Goal: Transaction & Acquisition: Obtain resource

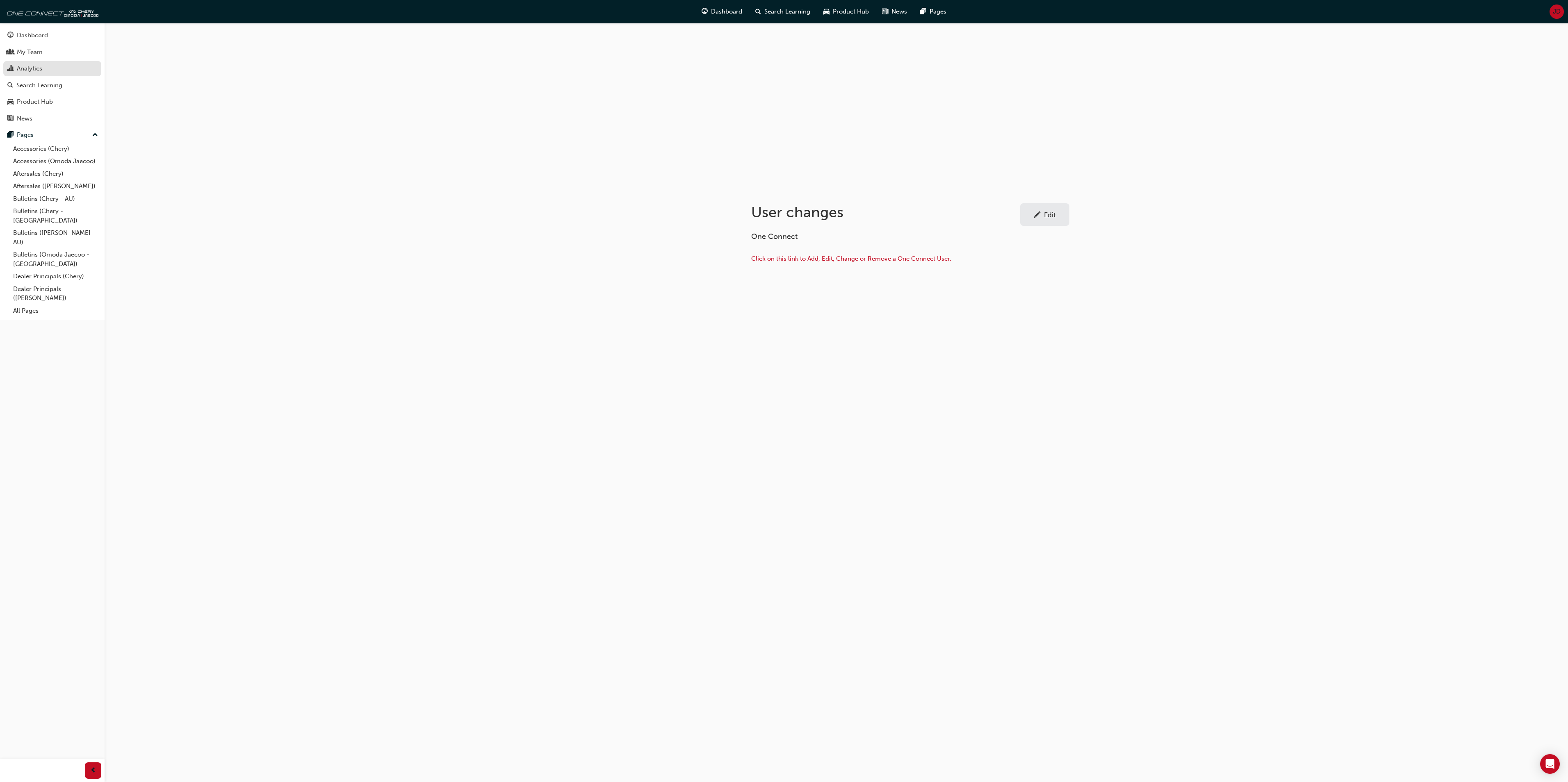
click at [24, 68] on div "Analytics" at bounding box center [30, 68] width 26 height 9
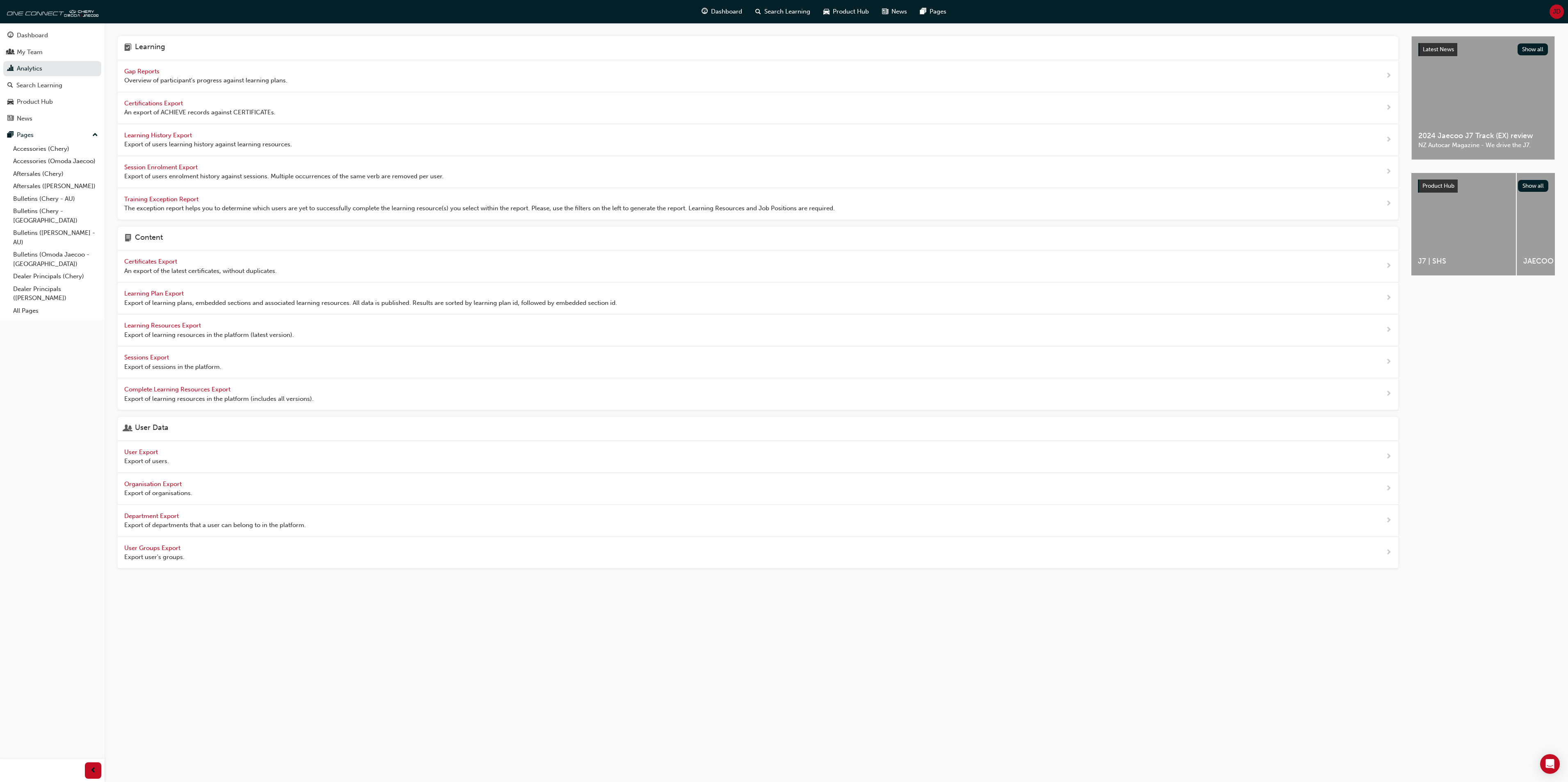
click at [154, 133] on span "Learning History Export" at bounding box center [159, 135] width 69 height 7
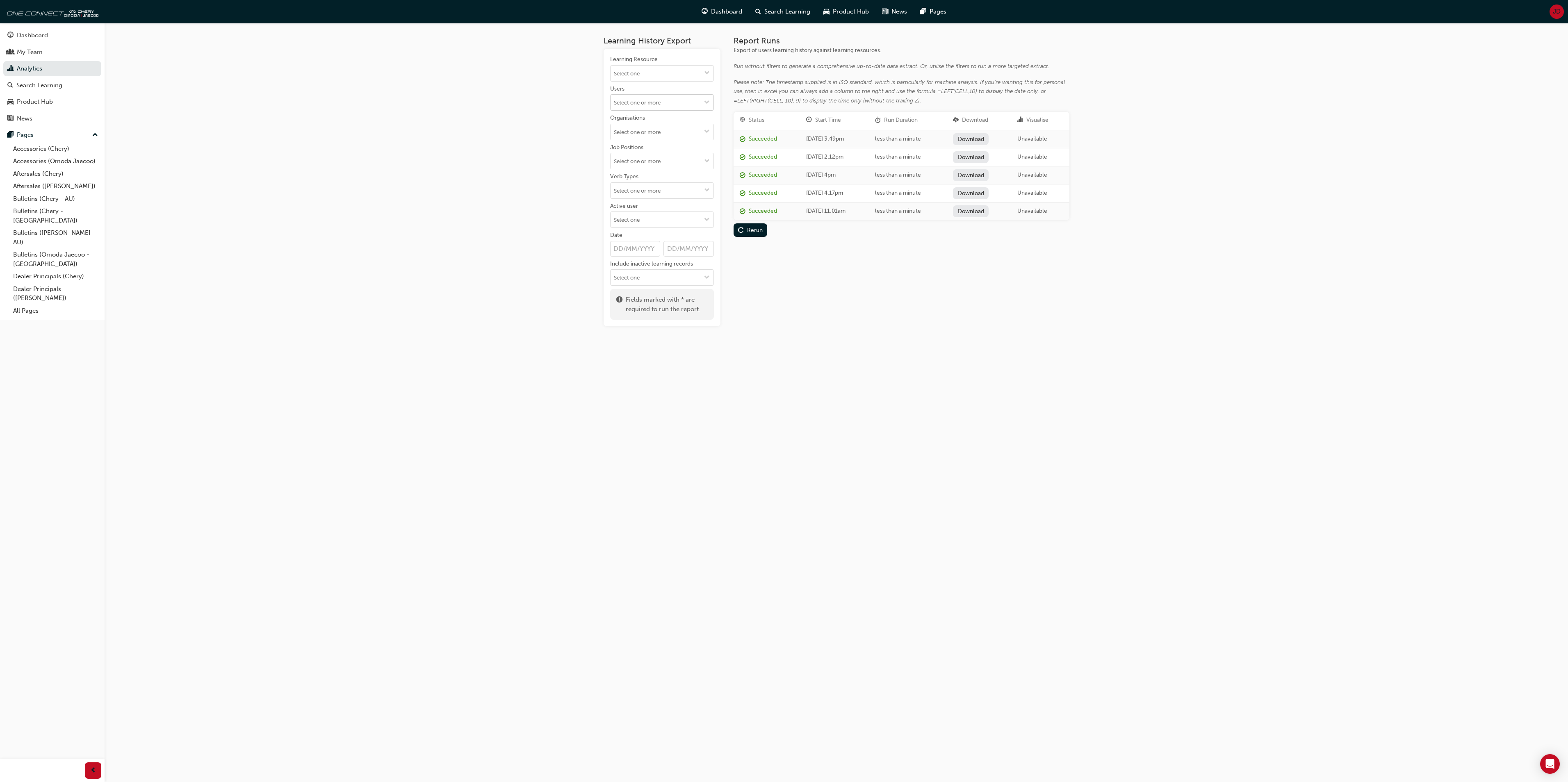
click at [677, 104] on input "Users" at bounding box center [662, 103] width 103 height 16
type input "Start"
click at [631, 116] on li "[DEMOGRAPHIC_DATA] Start" at bounding box center [662, 119] width 103 height 16
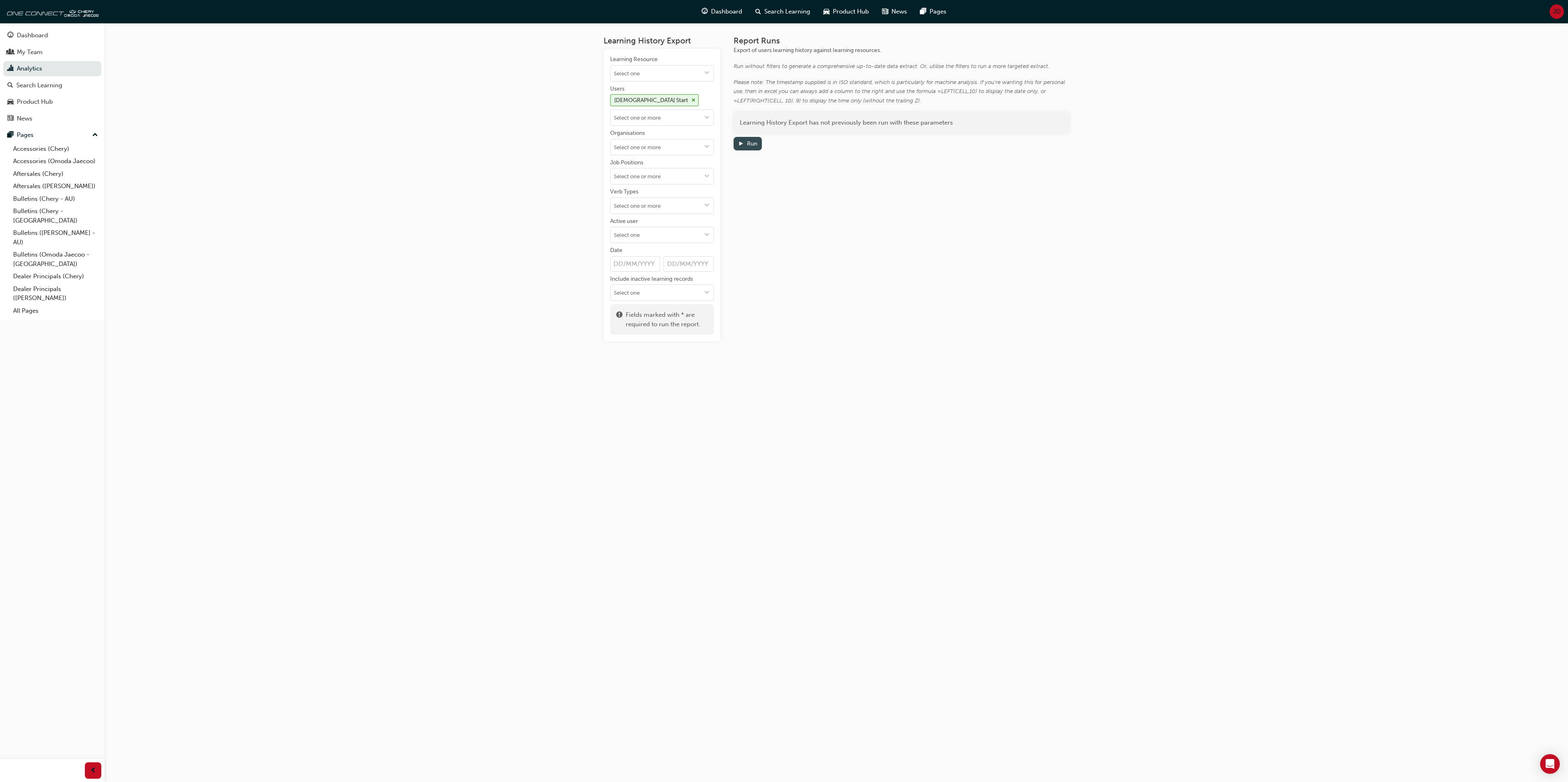
click at [752, 142] on div "Run" at bounding box center [752, 143] width 10 height 7
click at [975, 138] on link "Download" at bounding box center [970, 139] width 36 height 12
click at [30, 35] on div "Dashboard" at bounding box center [32, 35] width 31 height 9
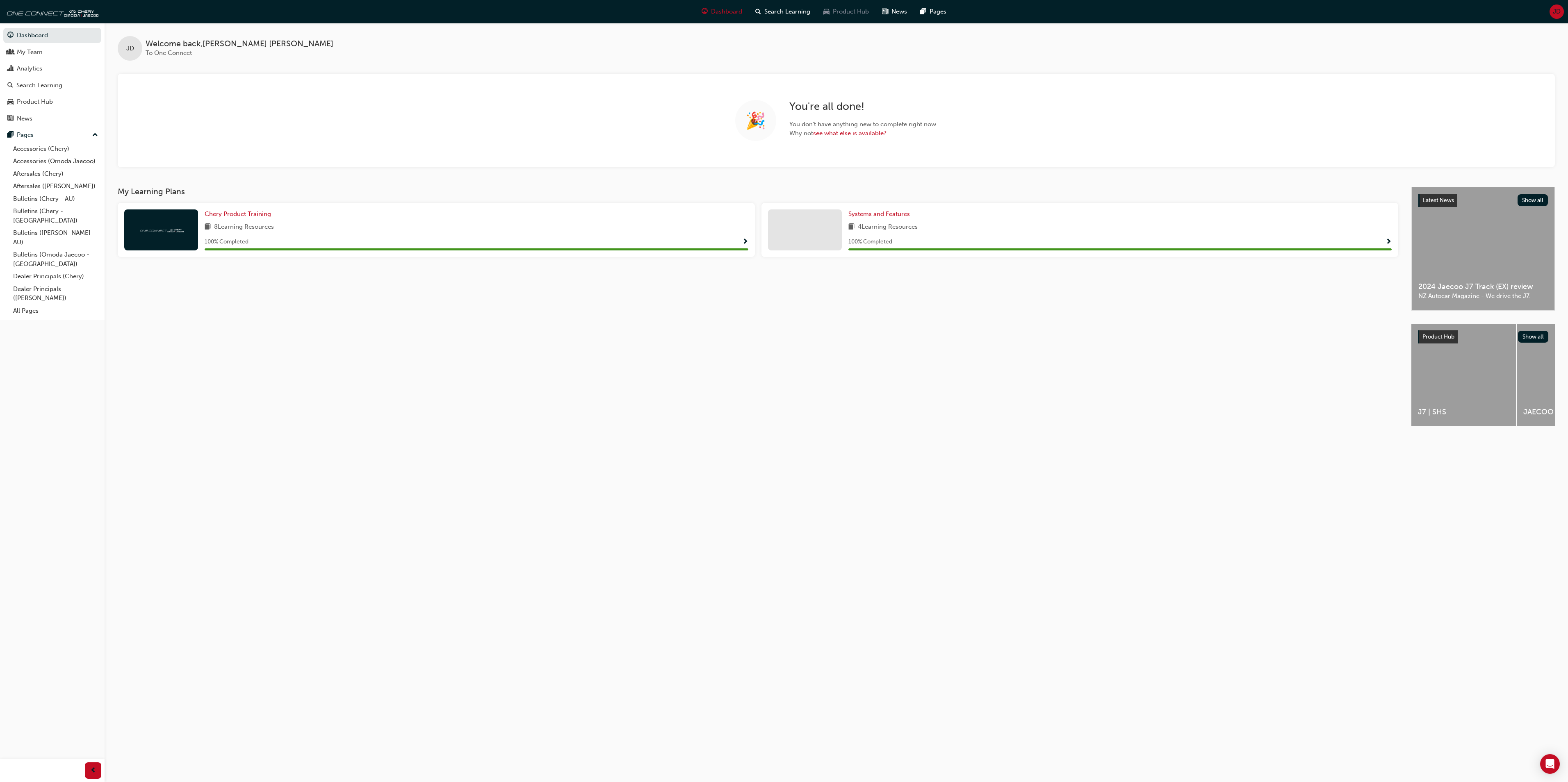
click at [846, 12] on span "Product Hub" at bounding box center [850, 11] width 36 height 9
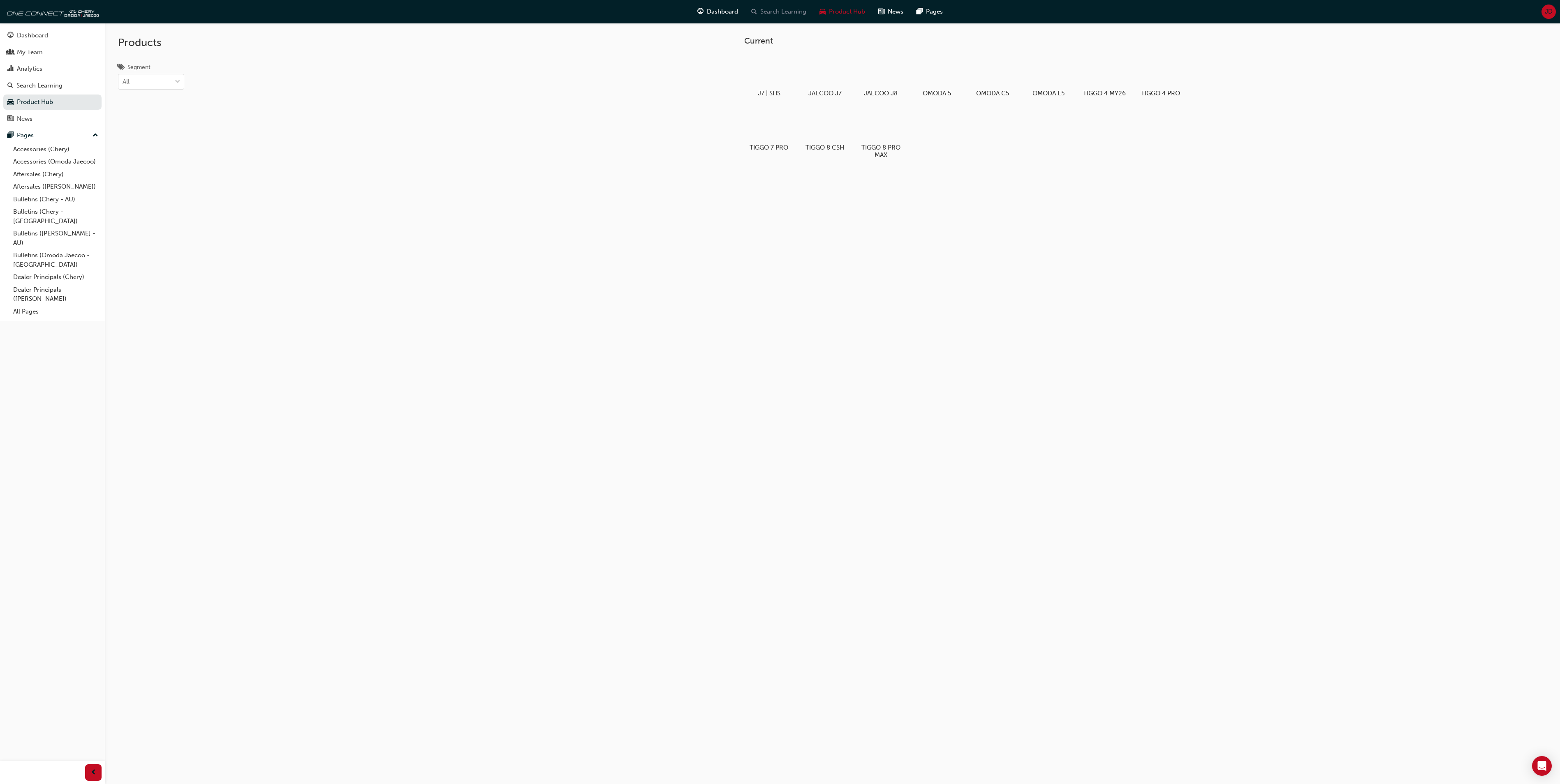
click at [787, 11] on span "Search Learning" at bounding box center [783, 11] width 46 height 9
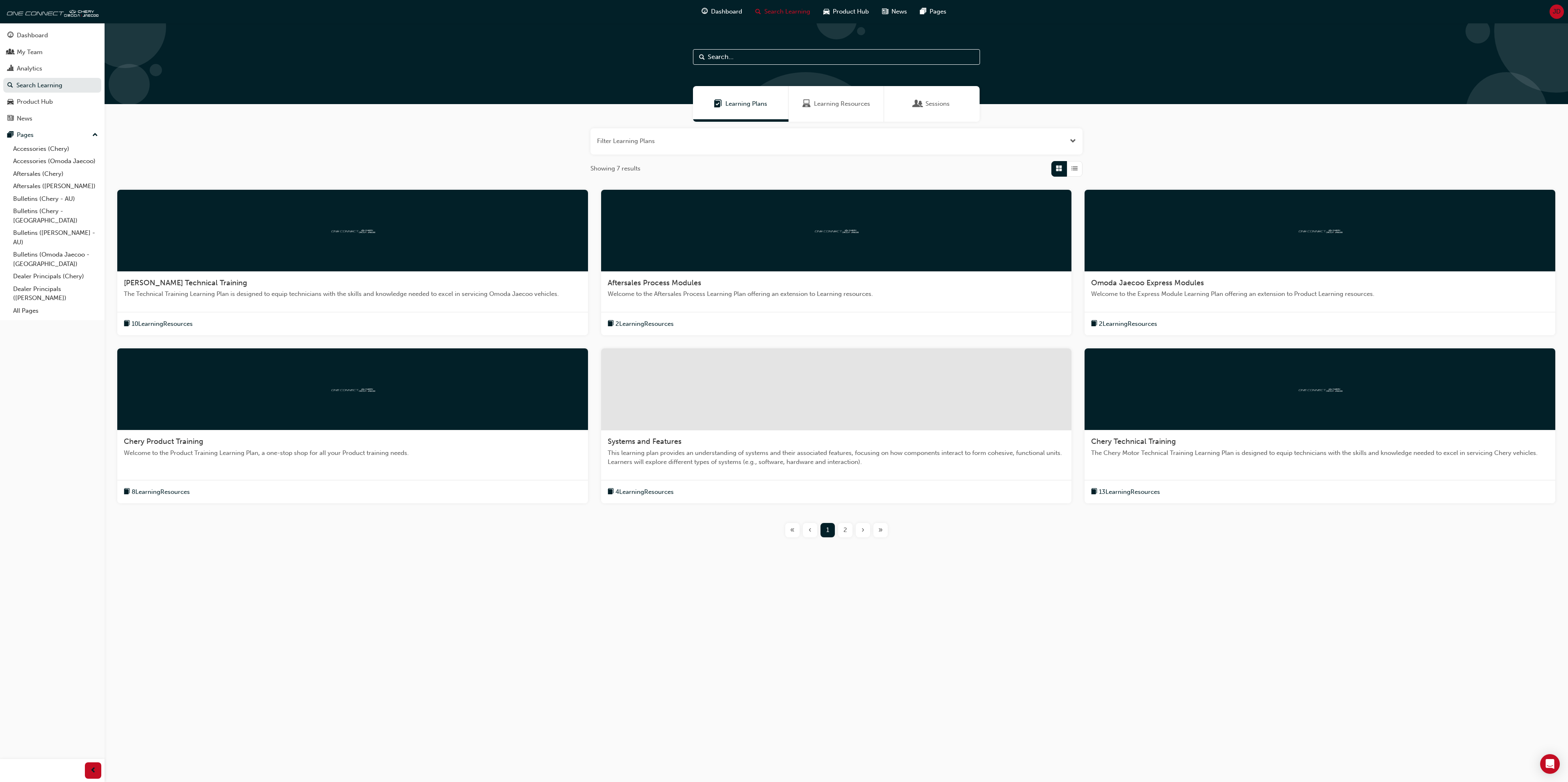
click at [822, 106] on span "Learning Resources" at bounding box center [842, 103] width 56 height 9
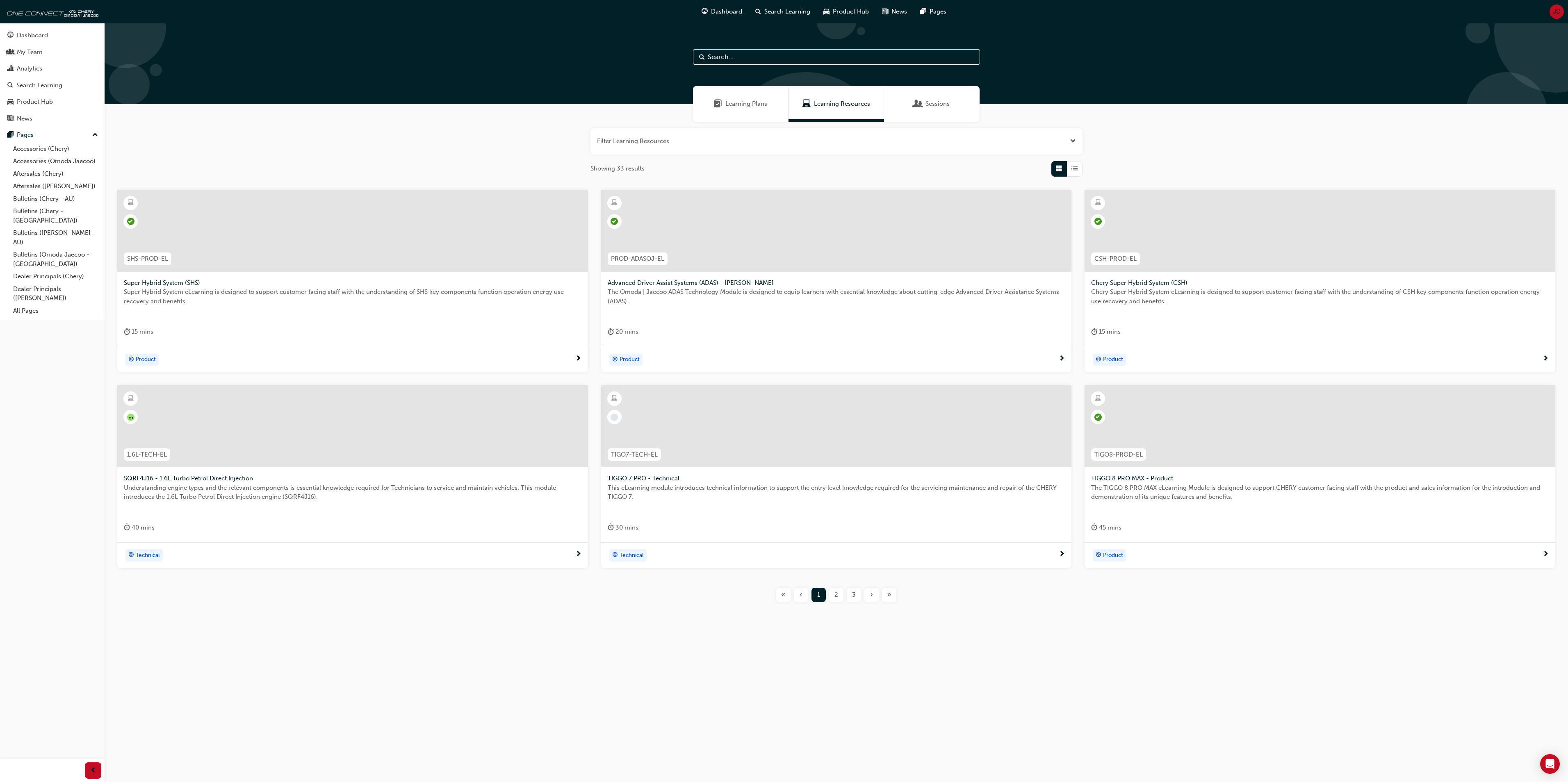
click at [831, 595] on div "2" at bounding box center [836, 595] width 15 height 15
drag, startPoint x: 816, startPoint y: 595, endPoint x: 815, endPoint y: 588, distance: 7.1
click at [816, 593] on div "1" at bounding box center [819, 595] width 15 height 15
click at [833, 595] on div "2" at bounding box center [836, 595] width 15 height 15
click at [35, 69] on div "Analytics" at bounding box center [30, 68] width 26 height 9
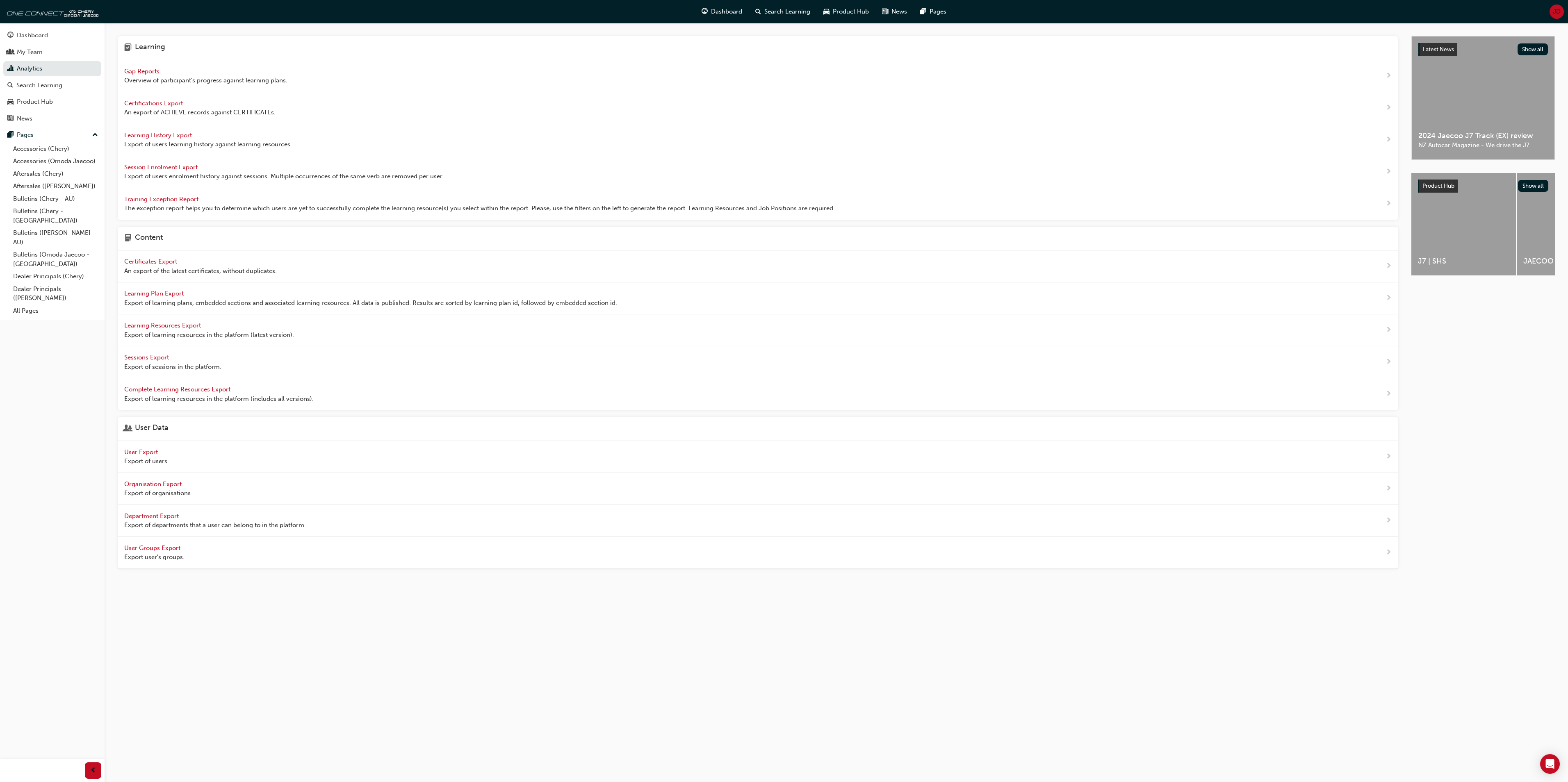
click at [135, 72] on span "Gap Reports" at bounding box center [142, 71] width 37 height 7
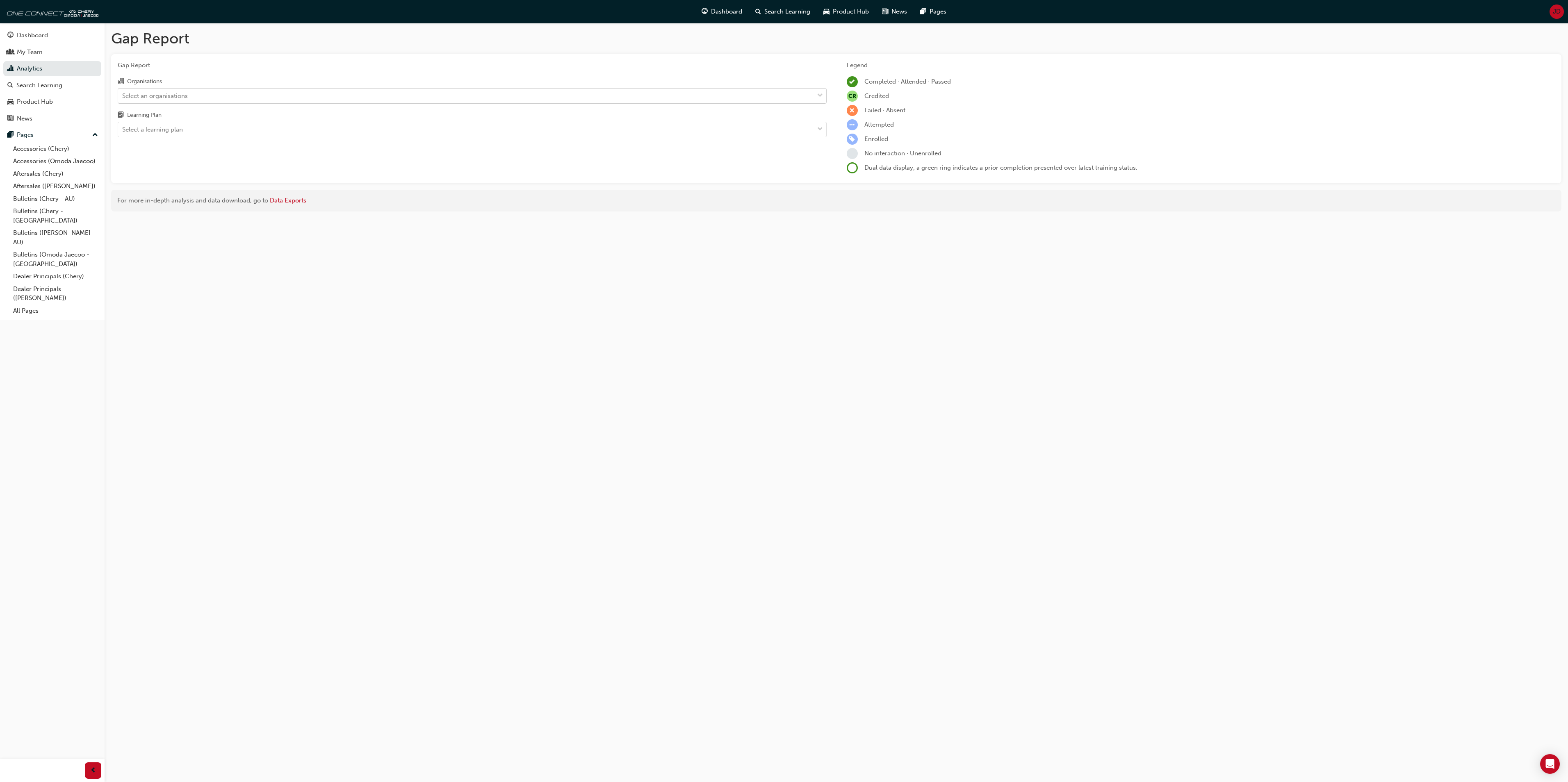
click at [824, 93] on div at bounding box center [820, 96] width 12 height 15
click at [123, 93] on input "Organisations Select an organisations" at bounding box center [122, 95] width 1 height 7
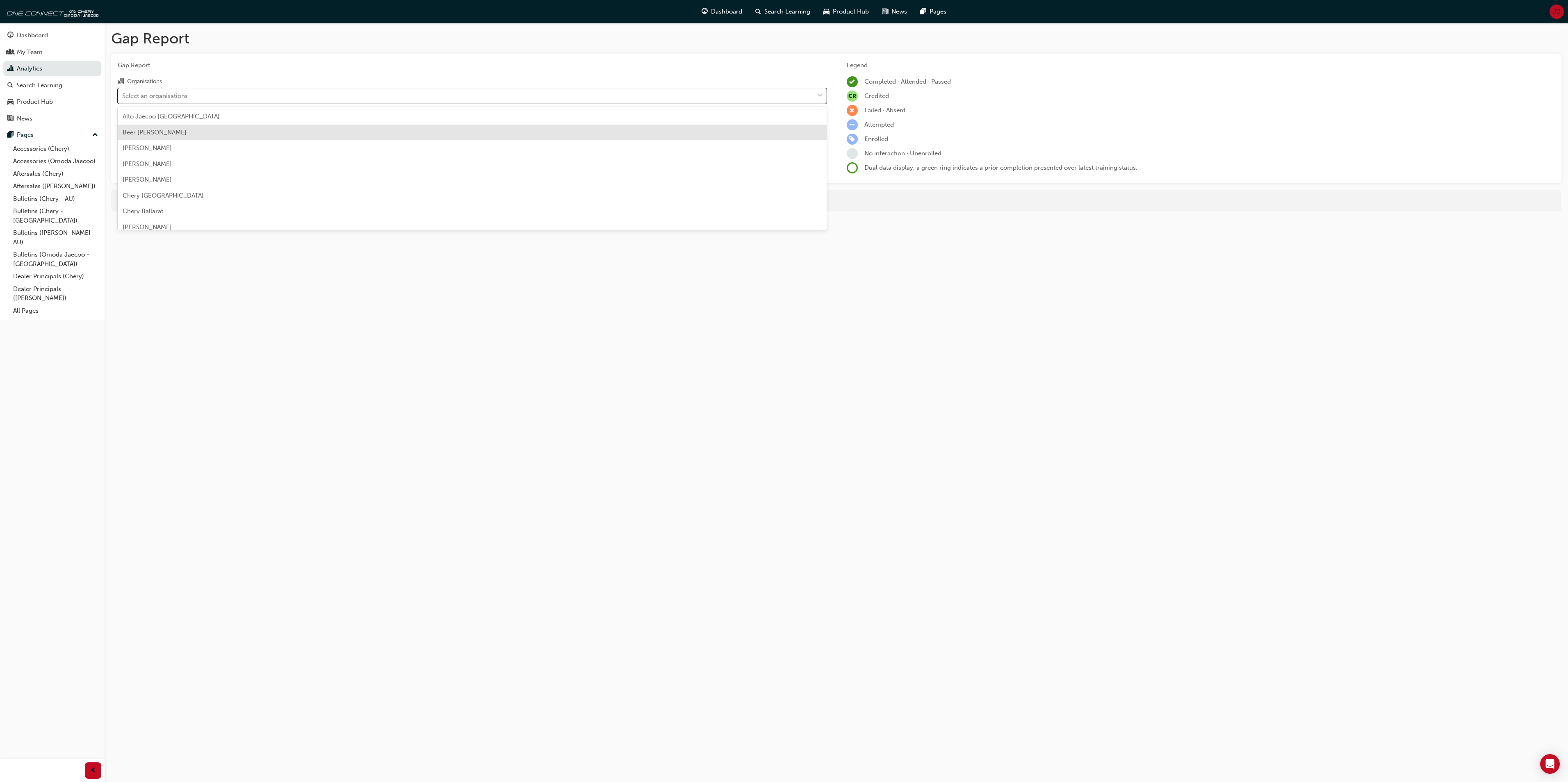
click at [163, 135] on span "Beer [PERSON_NAME]" at bounding box center [154, 133] width 64 height 7
click at [821, 132] on span "down-icon" at bounding box center [820, 130] width 5 height 11
click at [123, 132] on input "Learning Plan option Aftersales Process Modules - APM-LP focused, 1 of 7. 7 res…" at bounding box center [122, 129] width 1 height 7
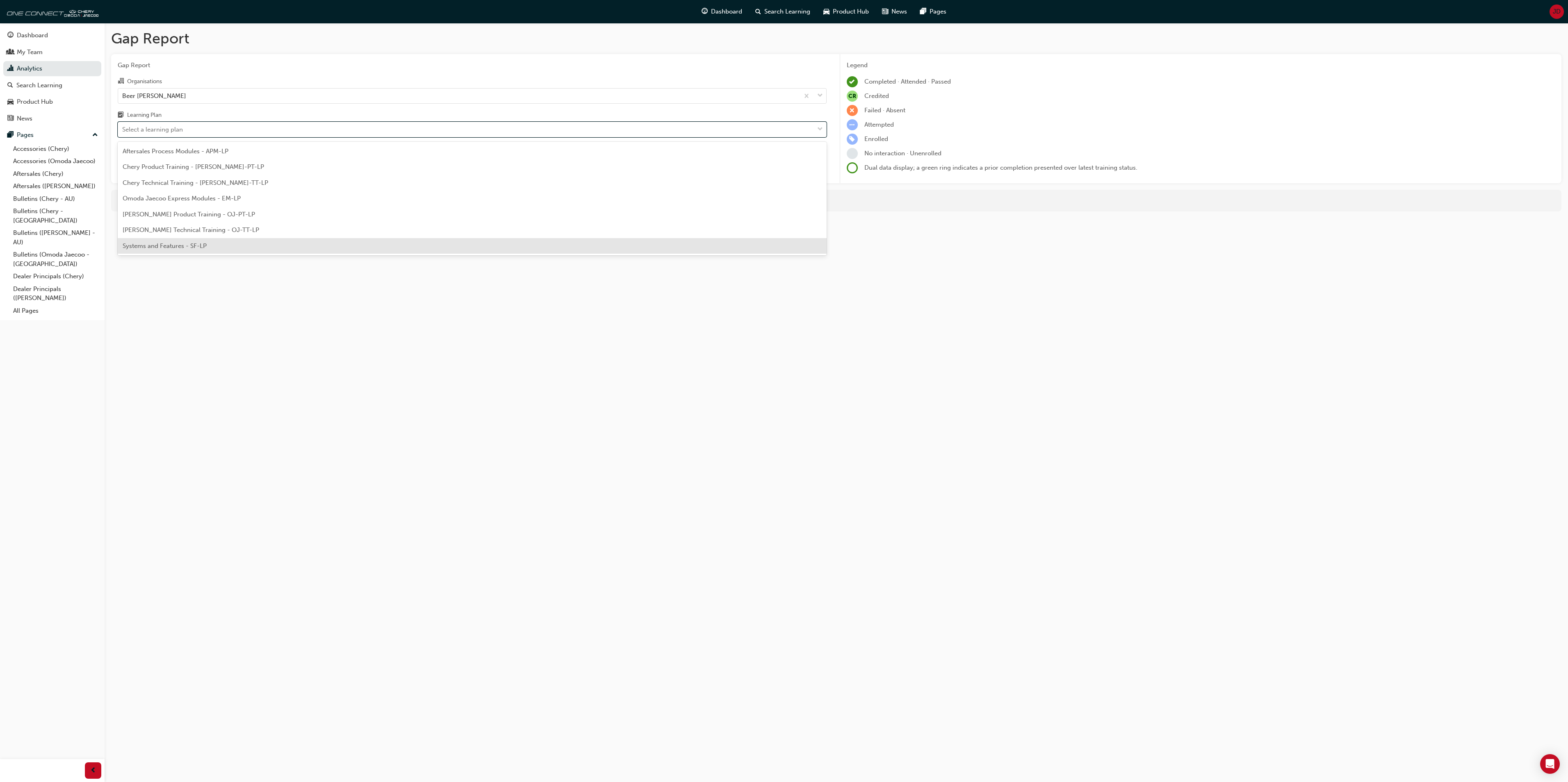
click at [195, 242] on span "Systems and Features - SF-LP" at bounding box center [164, 246] width 84 height 7
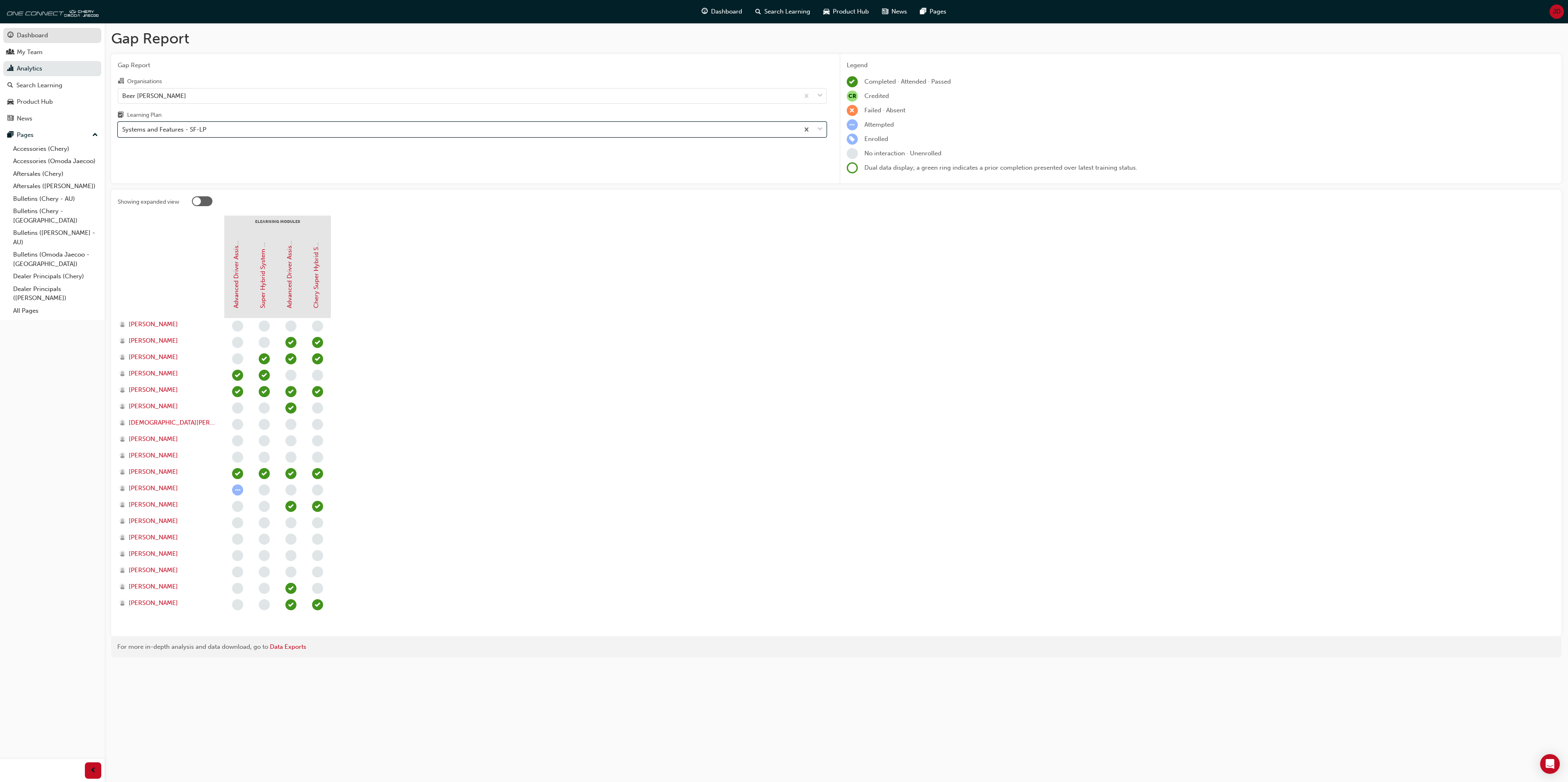
click at [38, 31] on div "Dashboard" at bounding box center [32, 35] width 31 height 9
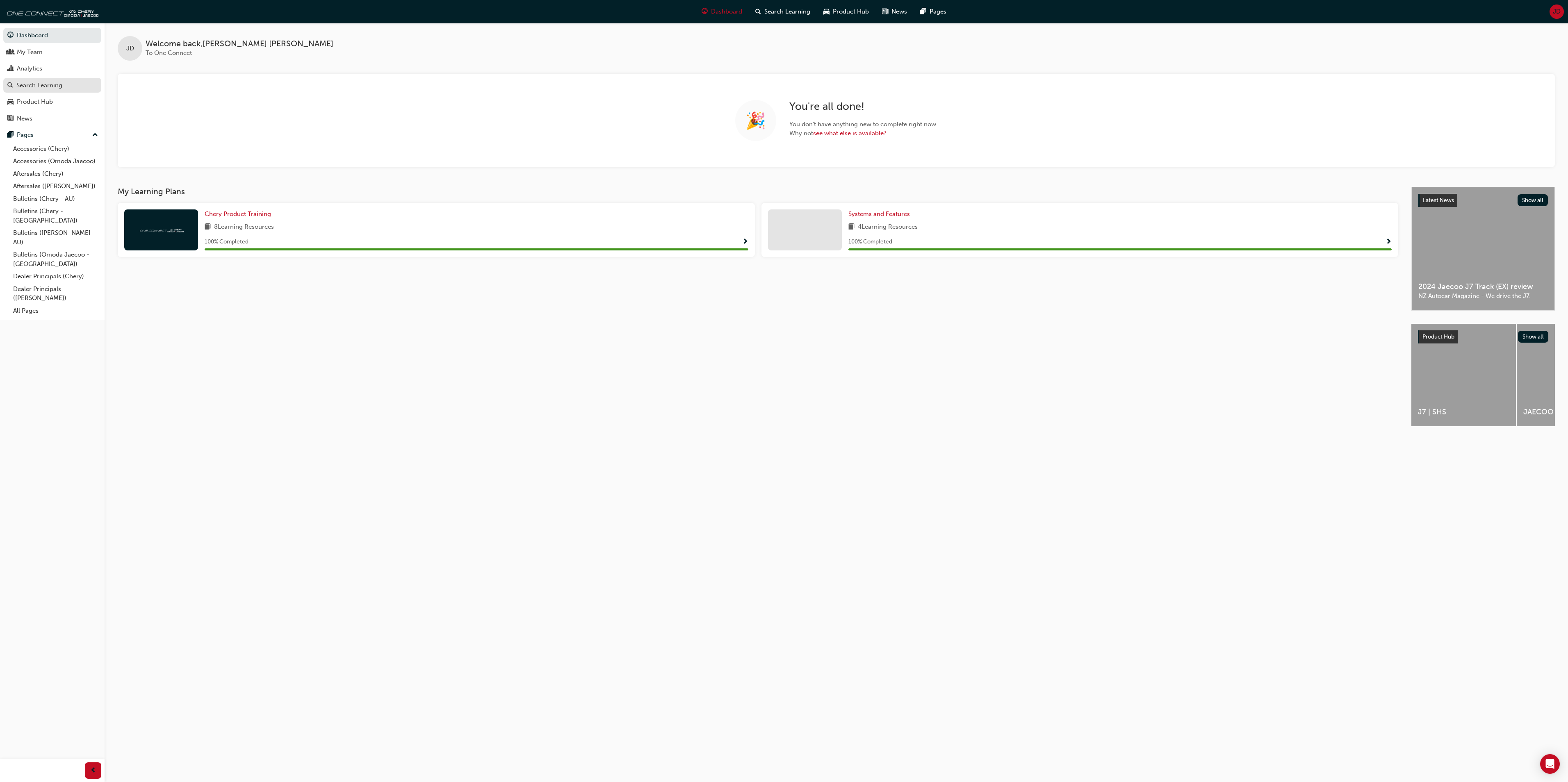
click at [40, 85] on div "Search Learning" at bounding box center [39, 85] width 46 height 9
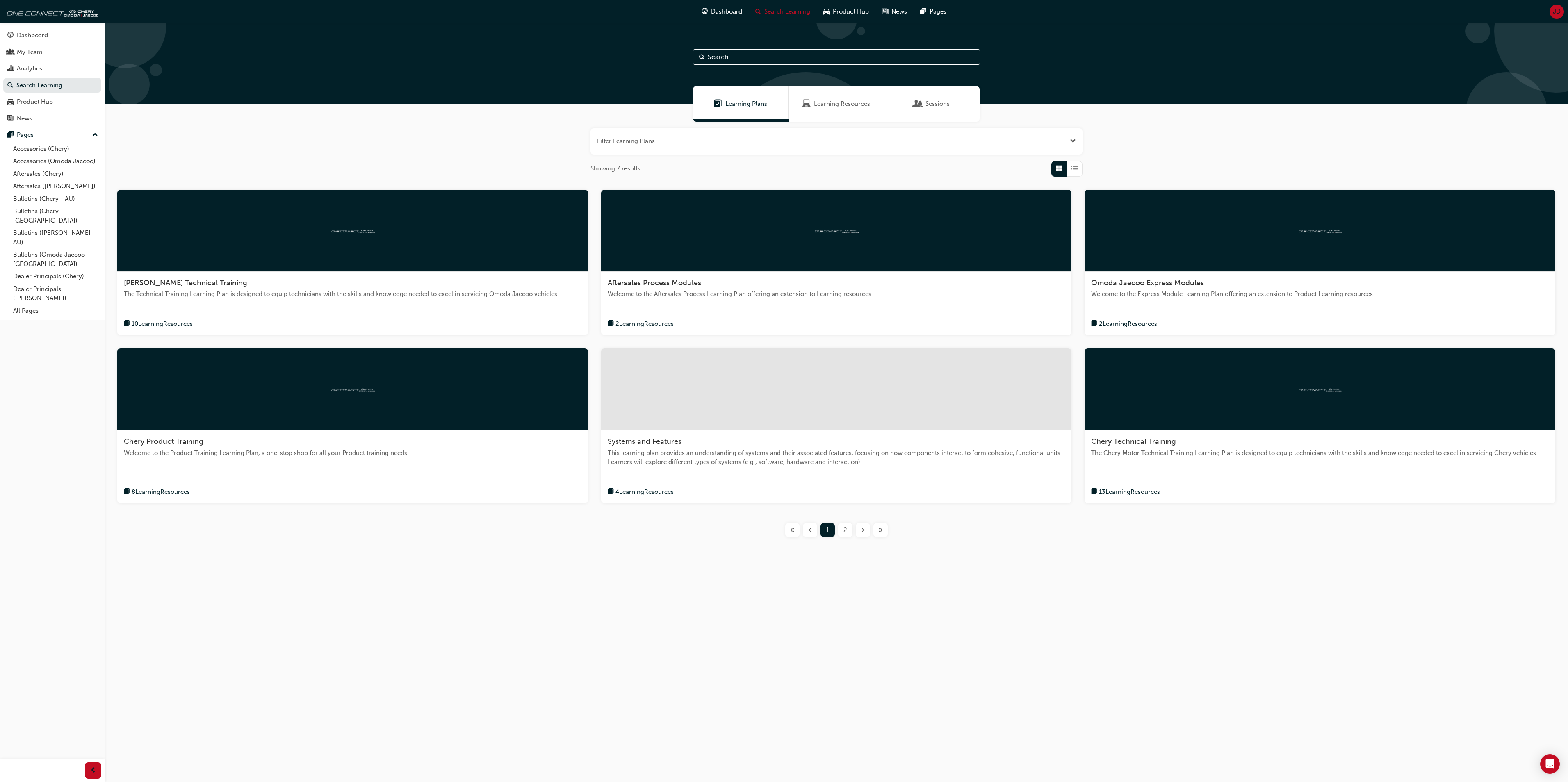
click at [926, 102] on span "Sessions" at bounding box center [937, 103] width 24 height 9
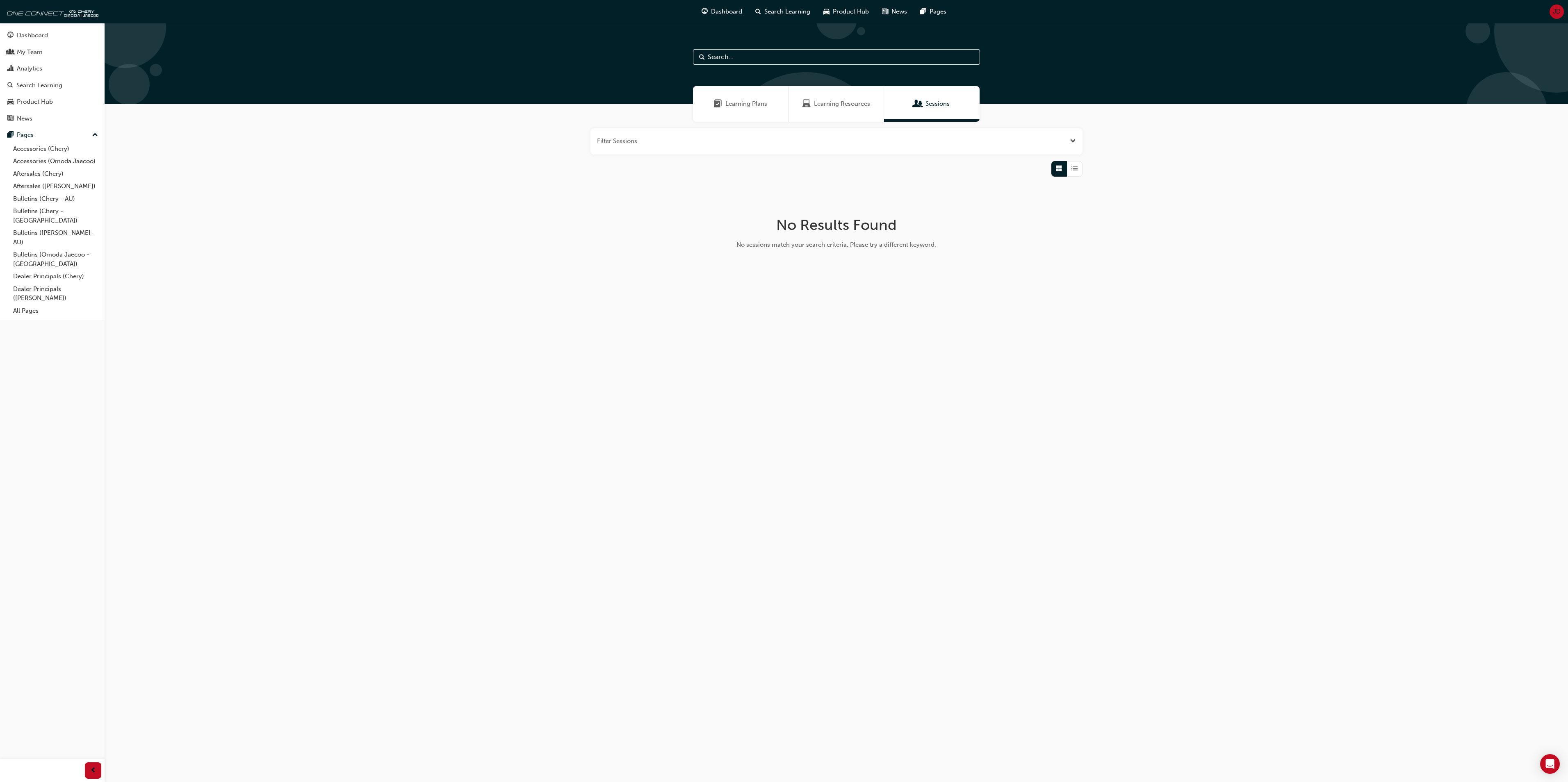
click at [848, 105] on span "Learning Resources" at bounding box center [842, 103] width 56 height 9
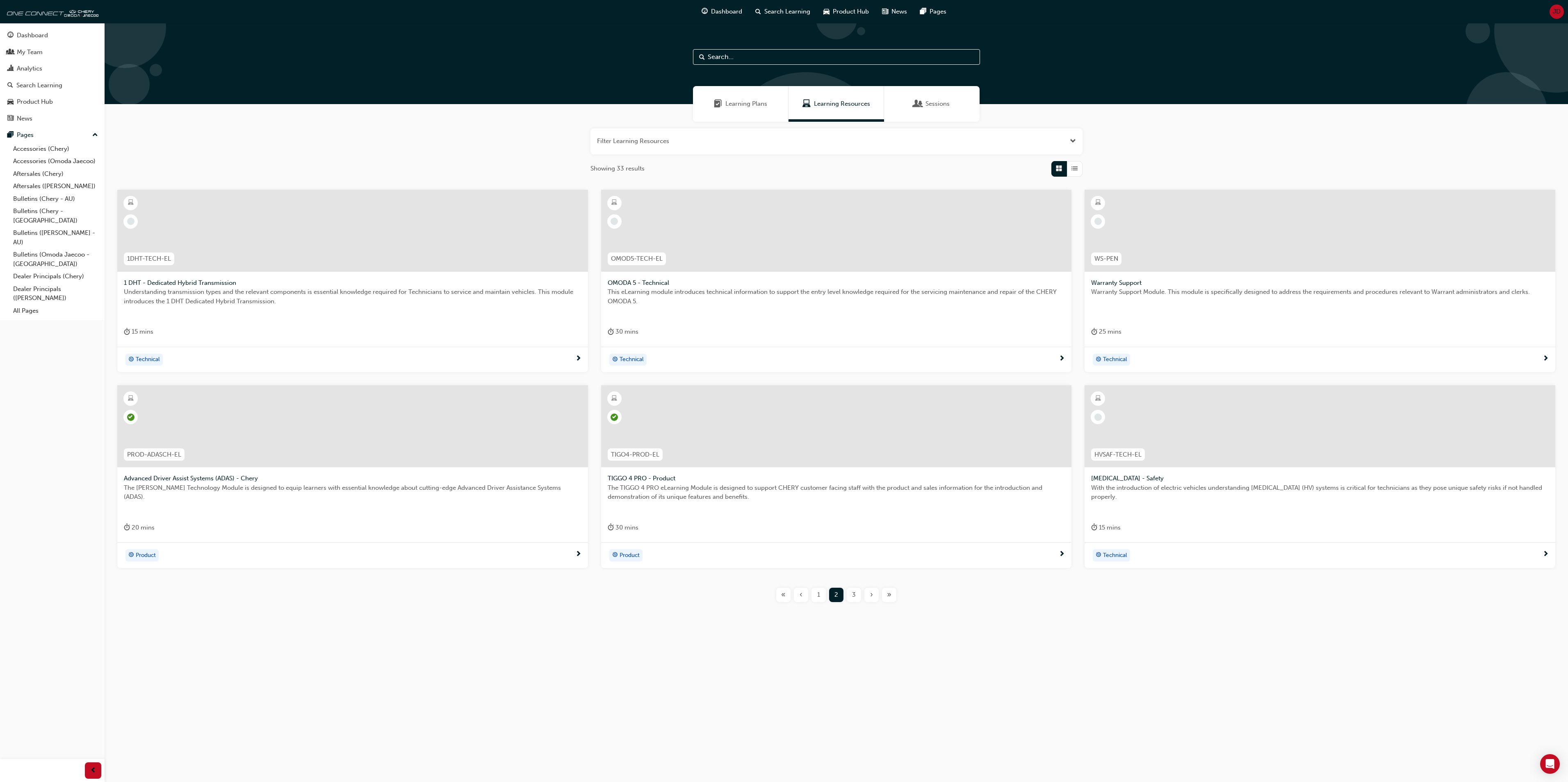
click at [853, 593] on span "3" at bounding box center [854, 595] width 4 height 9
